Goal: Find specific page/section: Find specific page/section

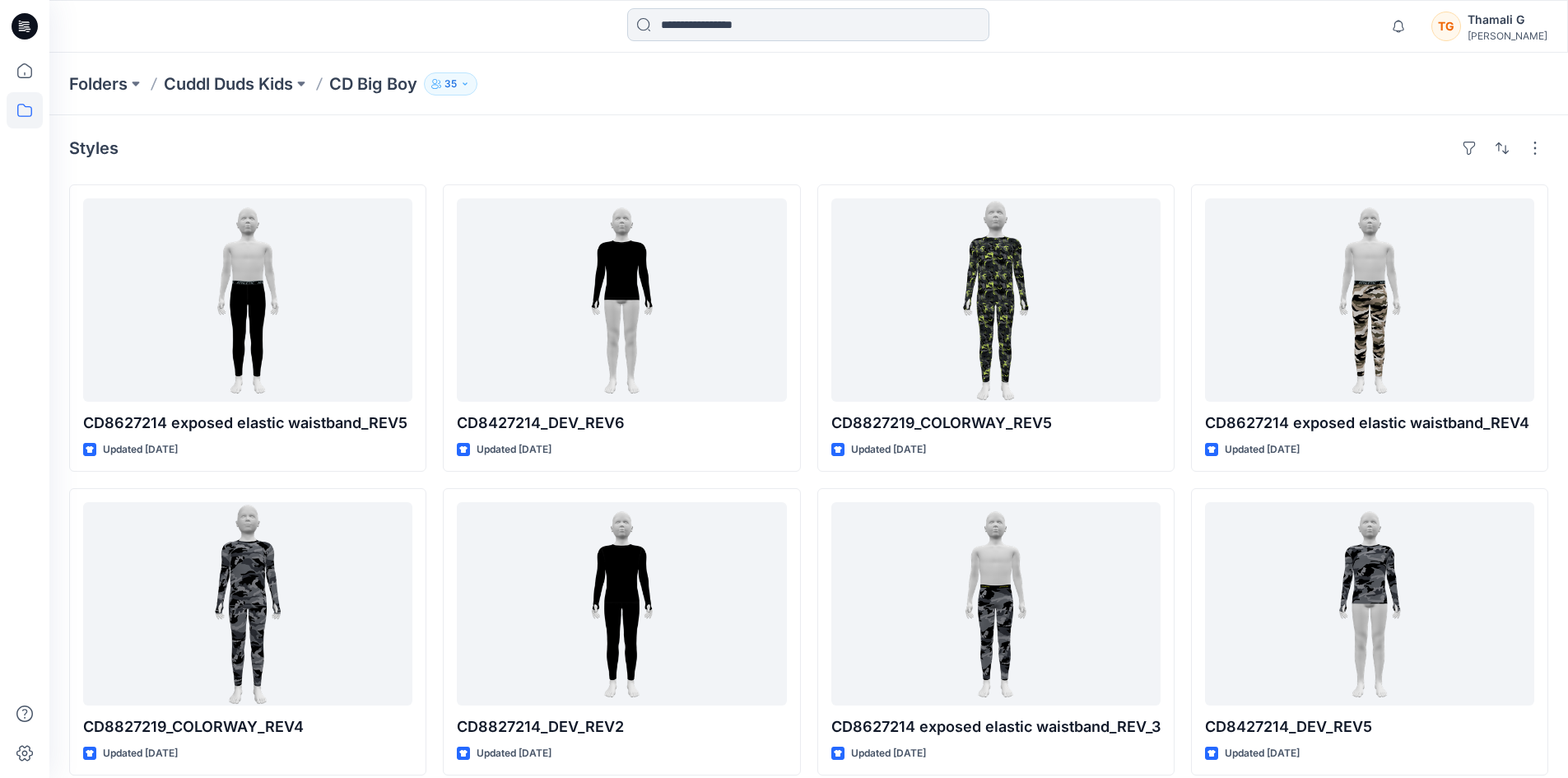
click at [822, 18] on input at bounding box center [808, 25] width 362 height 33
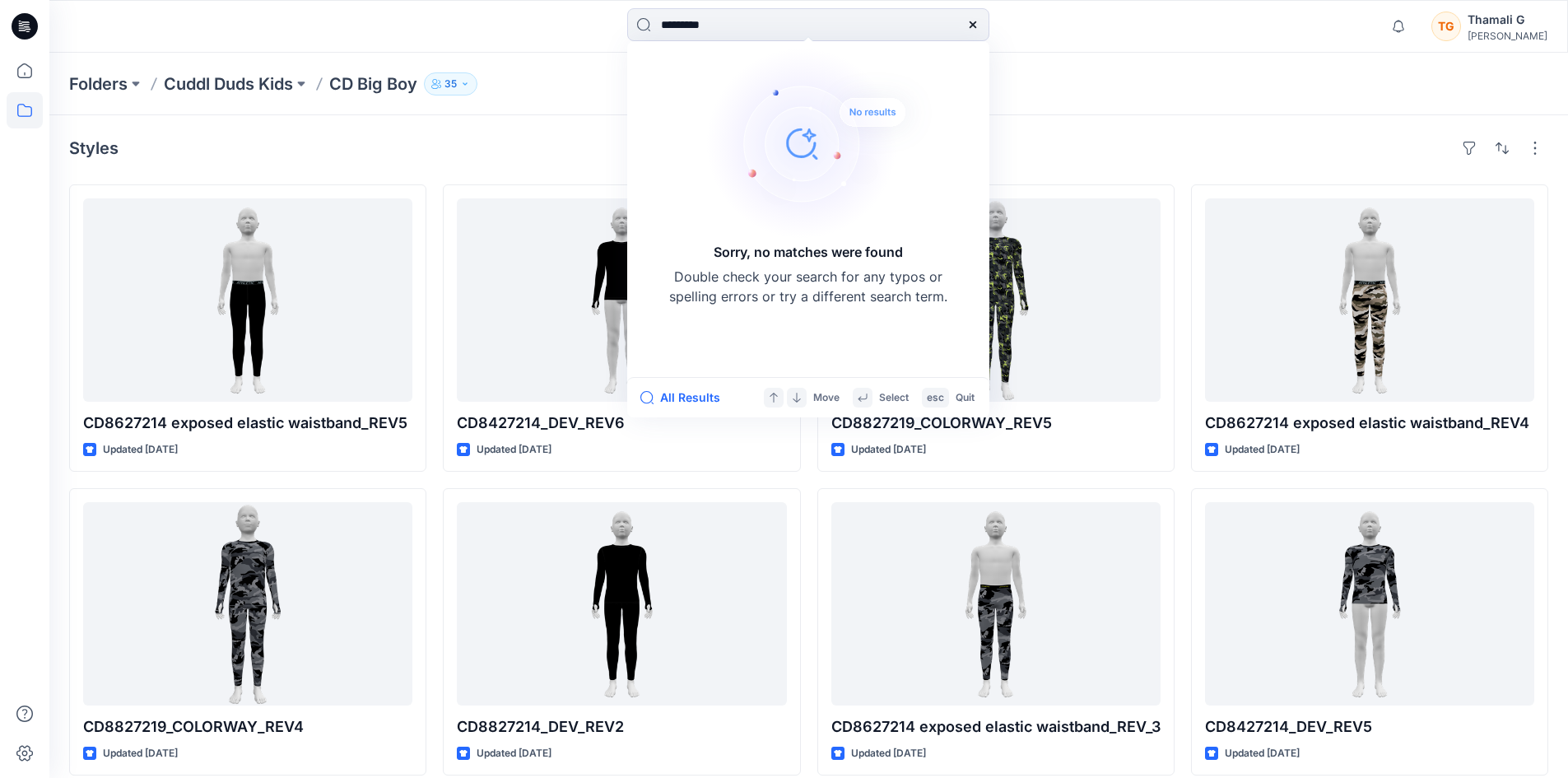
type input "*********"
click at [976, 21] on icon at bounding box center [973, 25] width 7 height 7
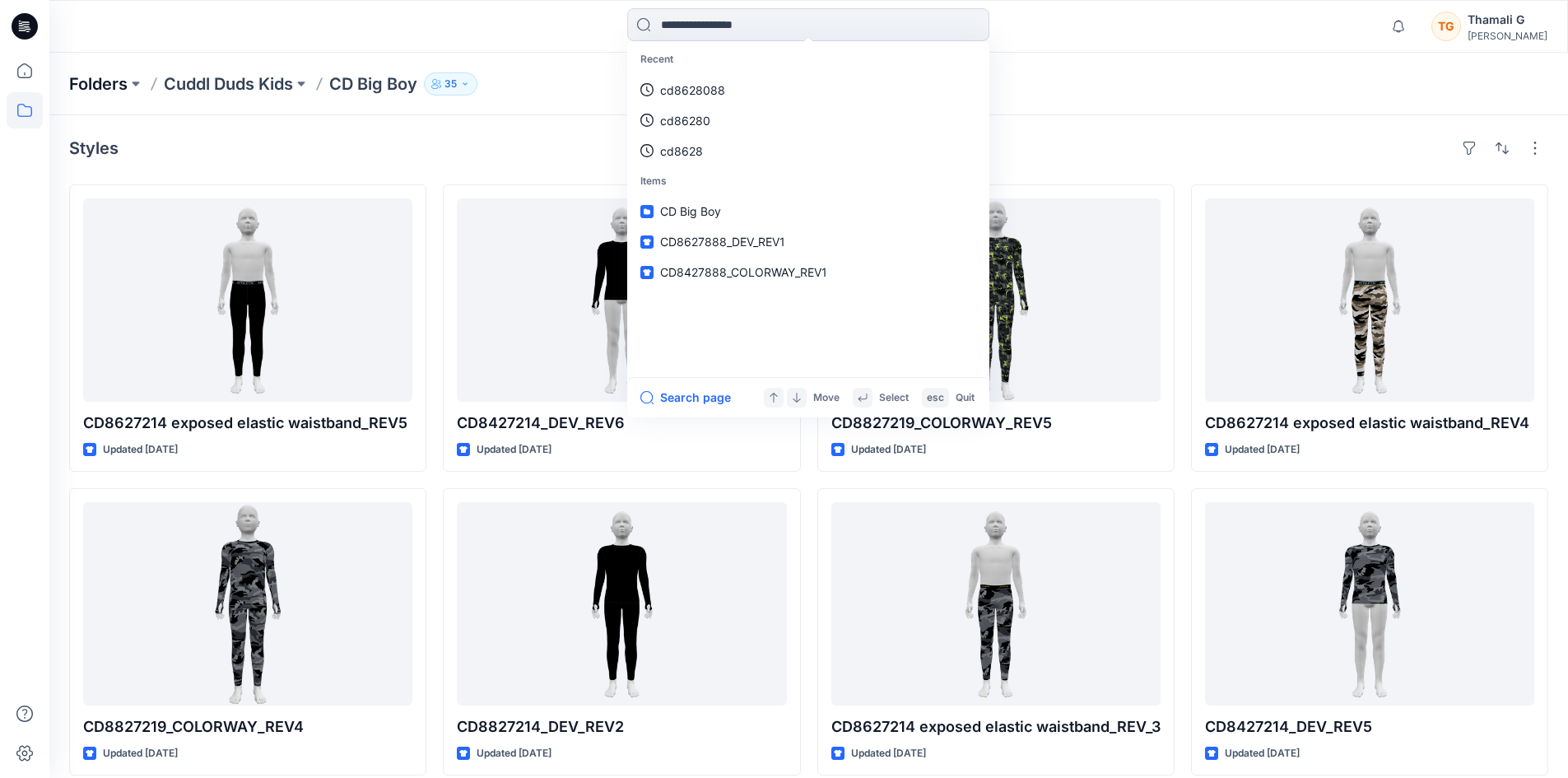
click at [99, 84] on p "Folders" at bounding box center [98, 84] width 59 height 23
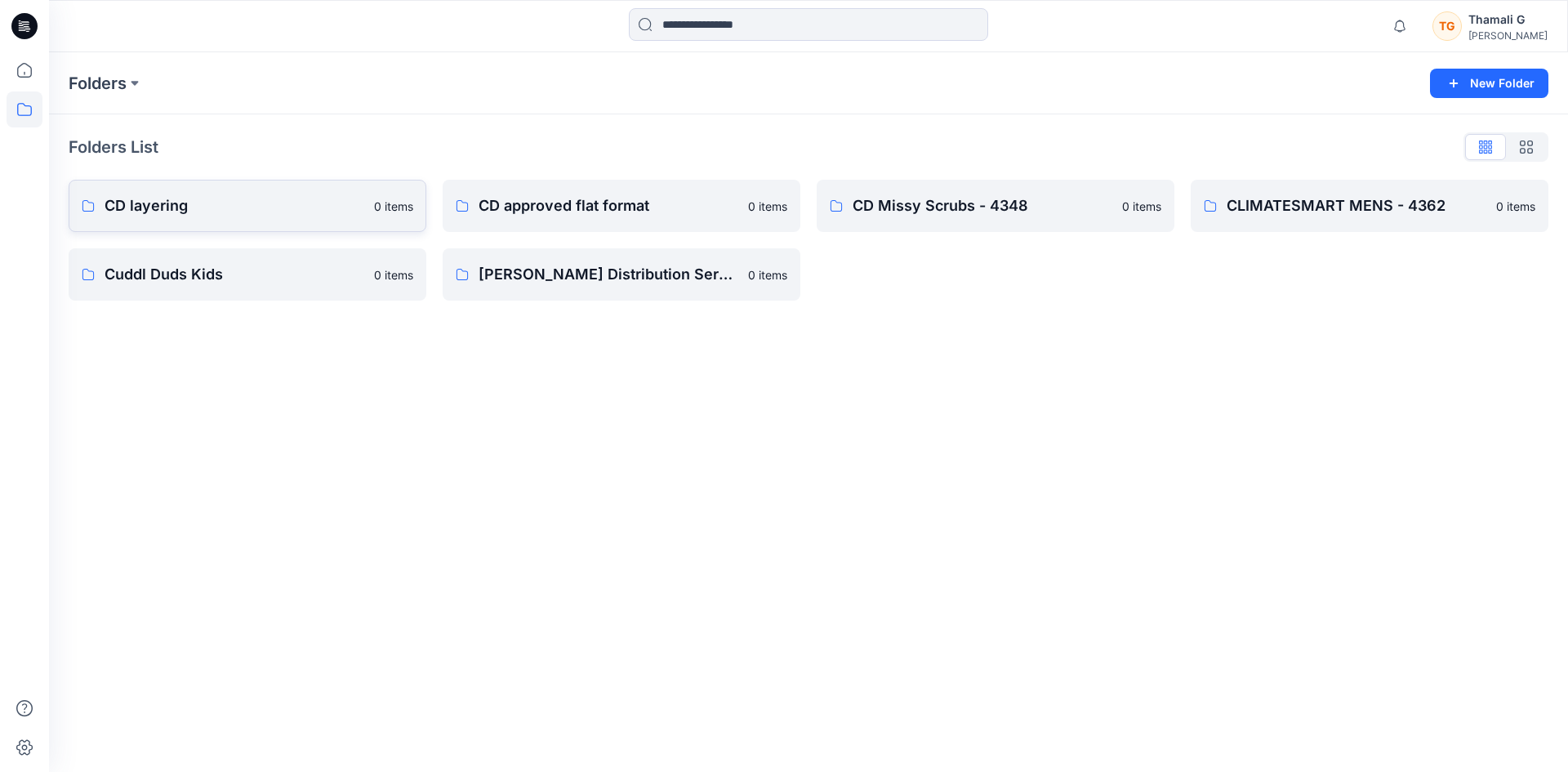
click at [179, 215] on p "CD layering" at bounding box center [234, 206] width 260 height 23
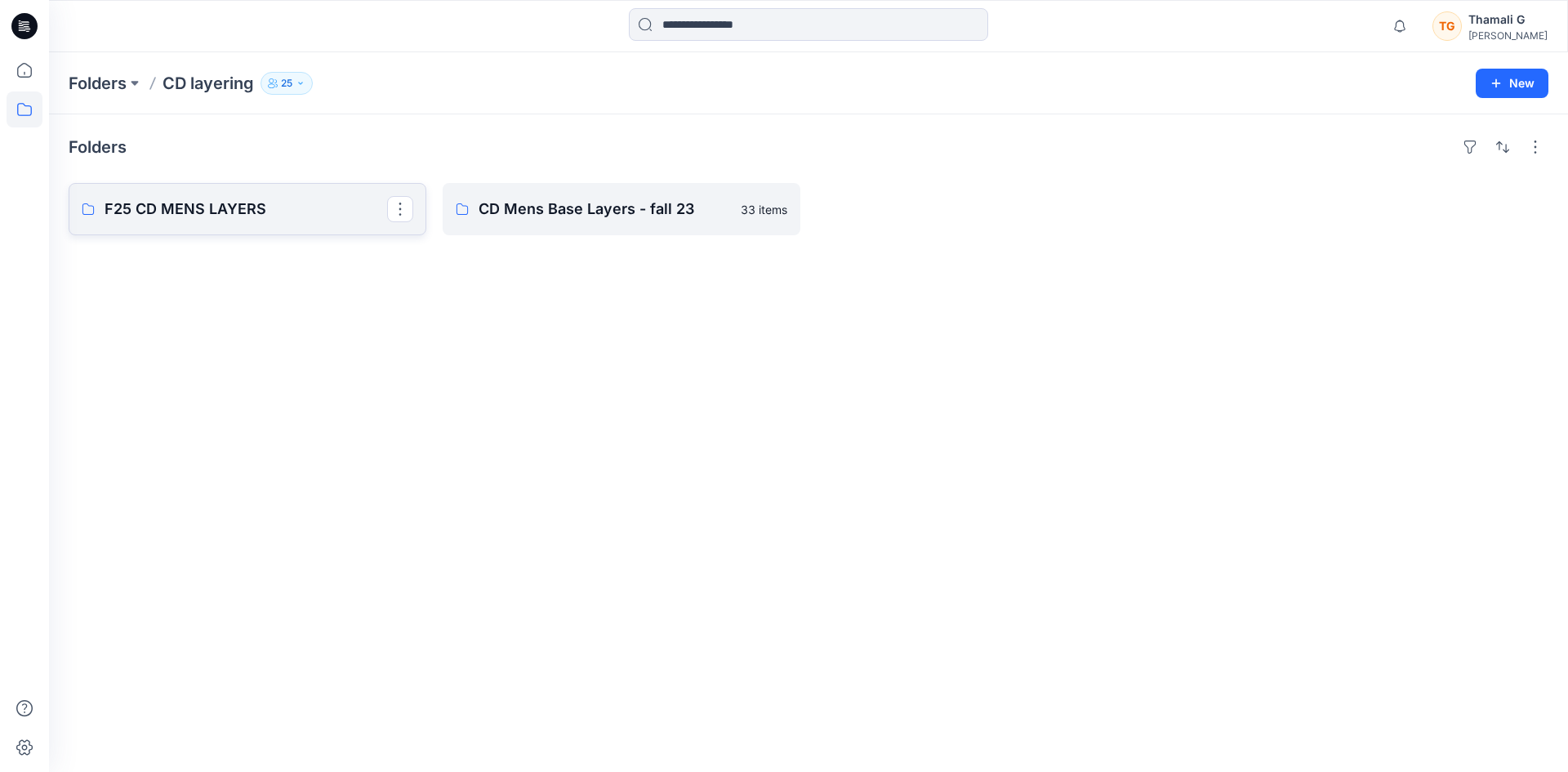
click at [247, 203] on p "F25 CD MENS LAYERS" at bounding box center [245, 209] width 283 height 23
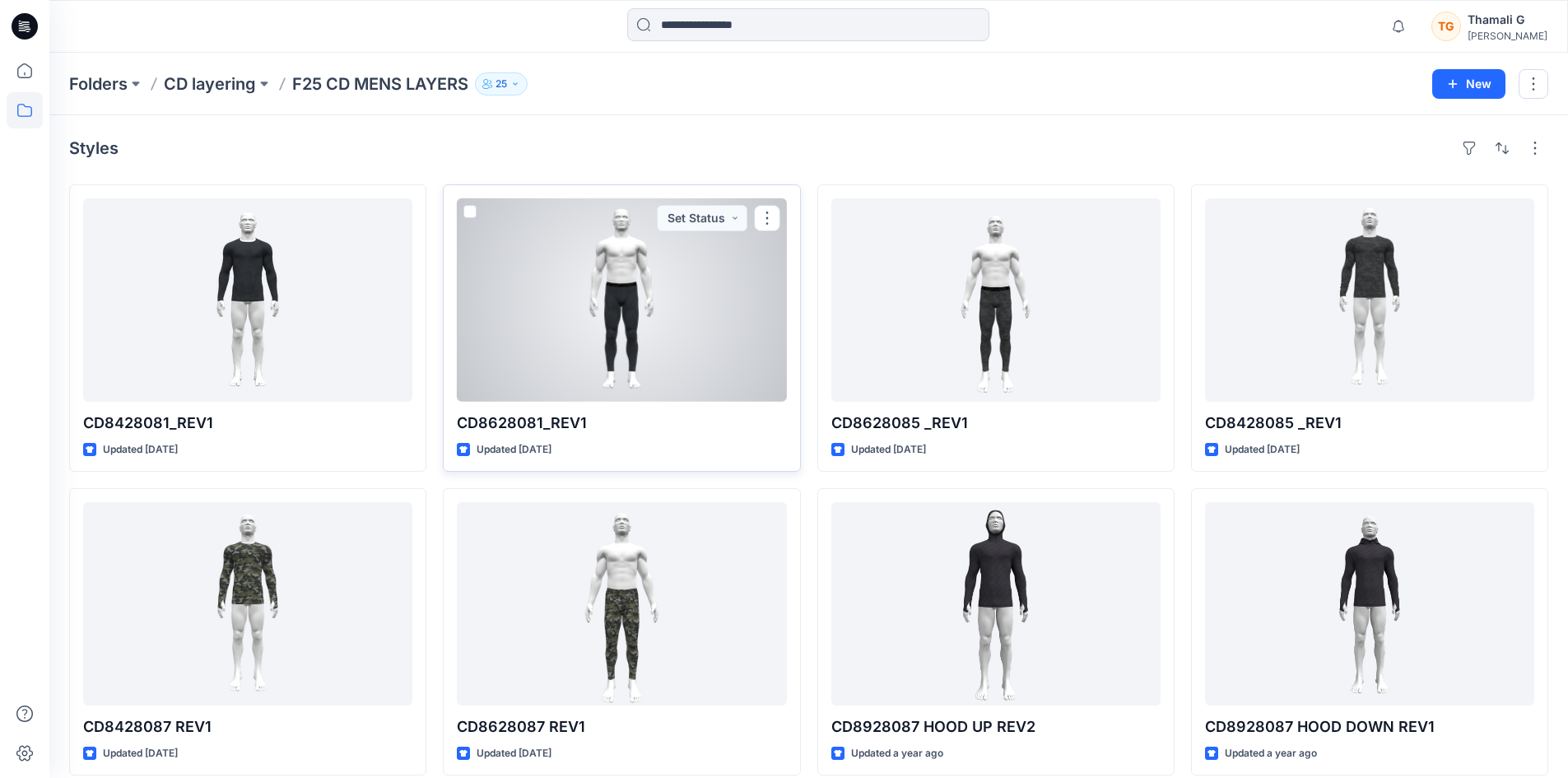
click at [553, 303] on div at bounding box center [622, 300] width 329 height 203
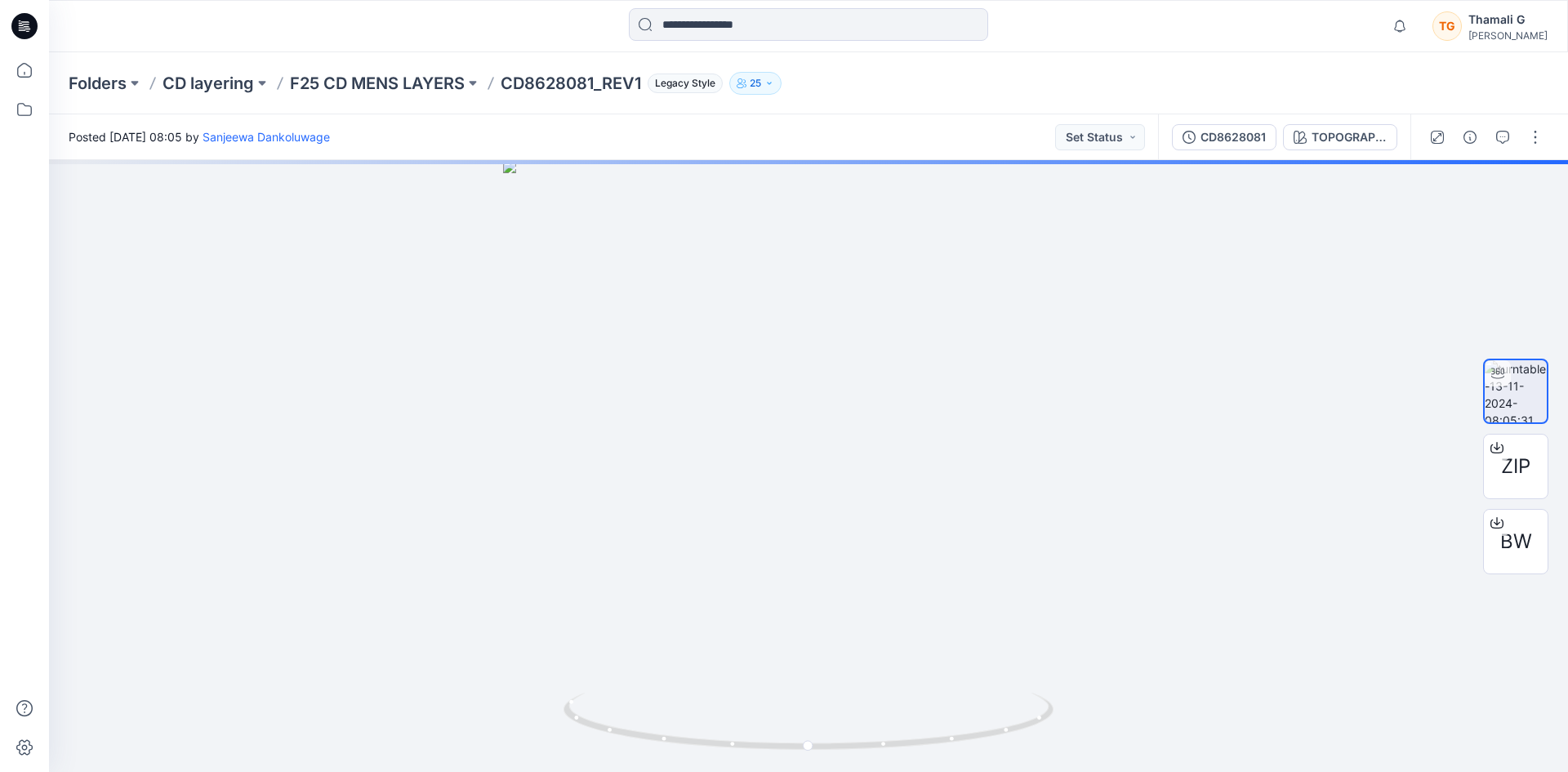
click at [773, 85] on icon "button" at bounding box center [769, 84] width 10 height 10
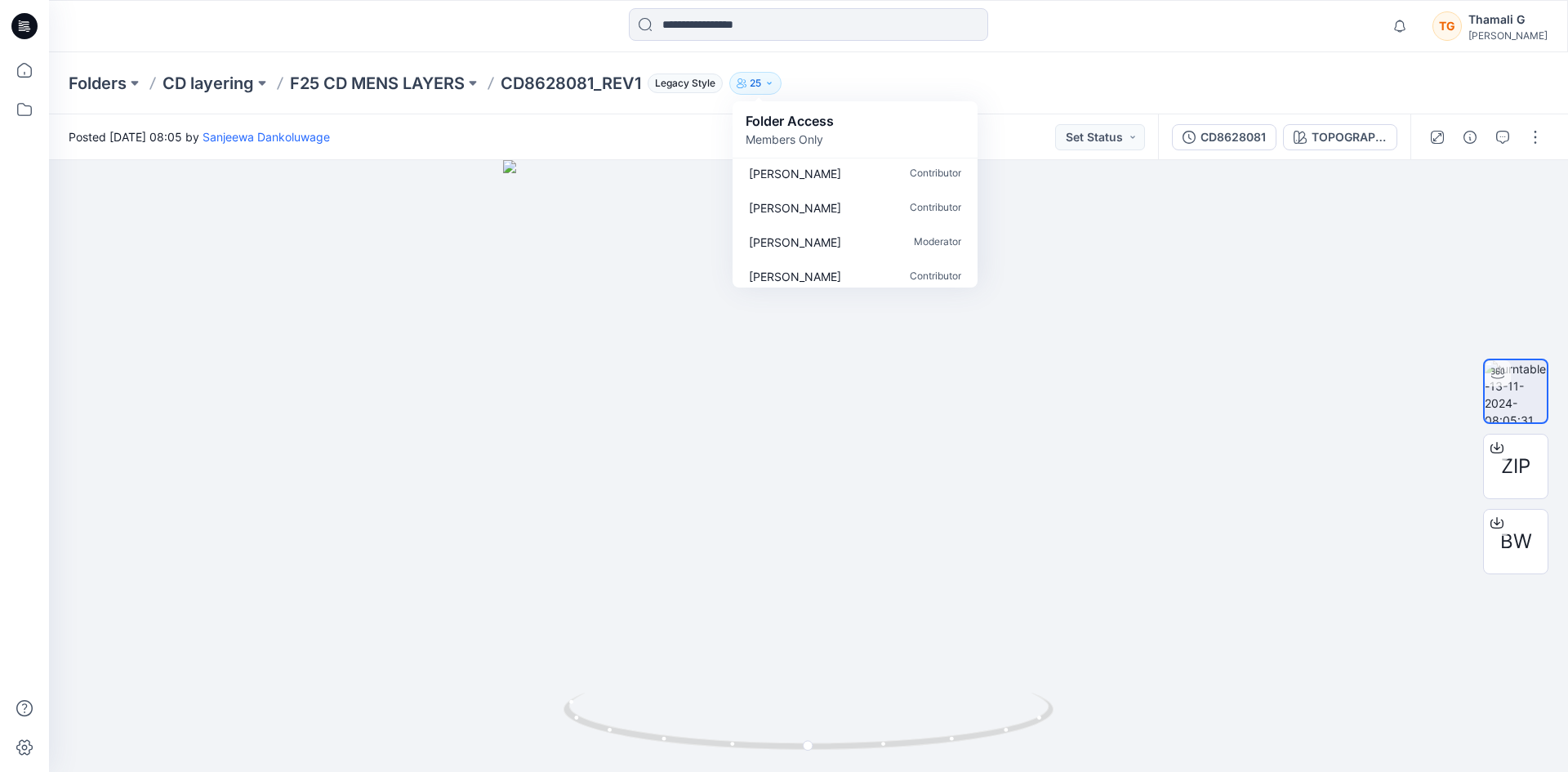
scroll to position [245, 0]
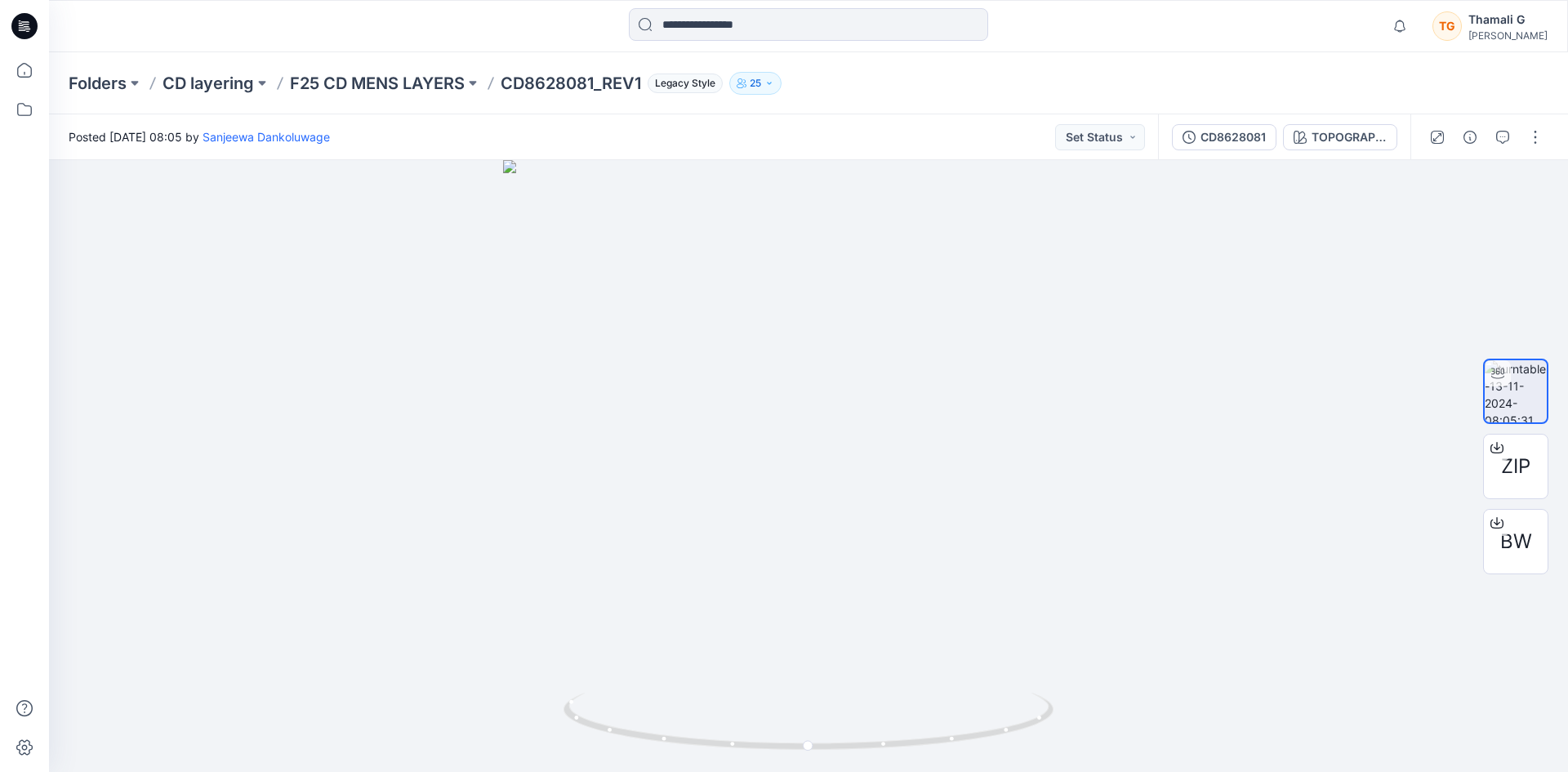
click at [1028, 77] on div "Folders CD layering F25 CD MENS LAYERS CD8628081_REV1 Legacy Style 25 Folder Ac…" at bounding box center [745, 84] width 1352 height 23
click at [1316, 93] on div "Folders CD layering F25 CD MENS LAYERS CD8628081_REV1 Legacy Style 25 Folder Ac…" at bounding box center [745, 84] width 1352 height 23
click at [891, 63] on div "Folders CD layering F25 CD MENS LAYERS CD8628081_REV1 Legacy Style 25 Folder Ac…" at bounding box center [809, 84] width 1519 height 62
